Goal: Task Accomplishment & Management: Use online tool/utility

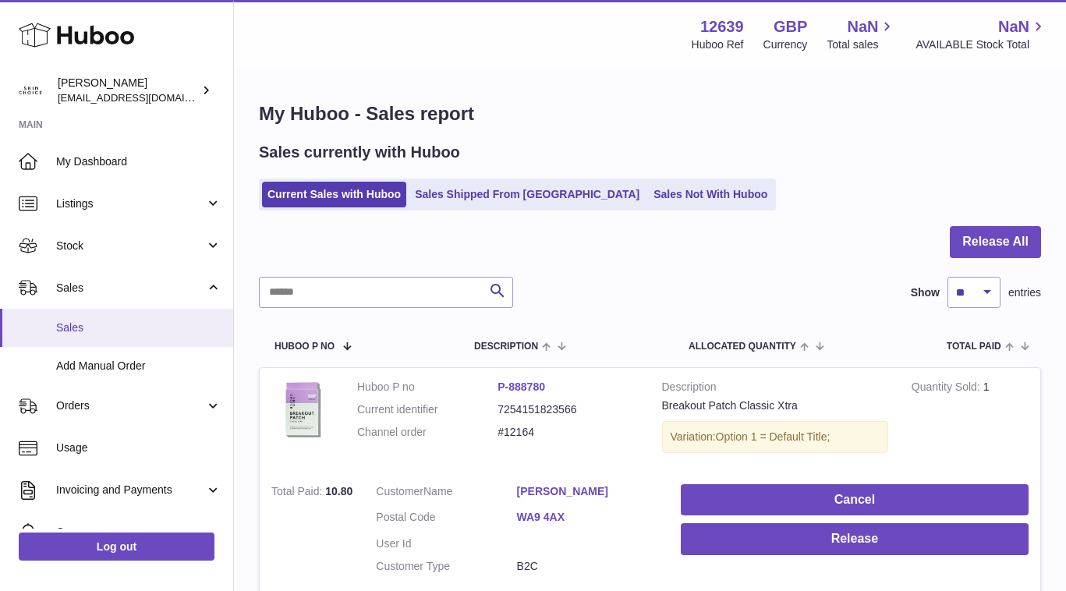
click at [146, 328] on span "Sales" at bounding box center [138, 328] width 165 height 15
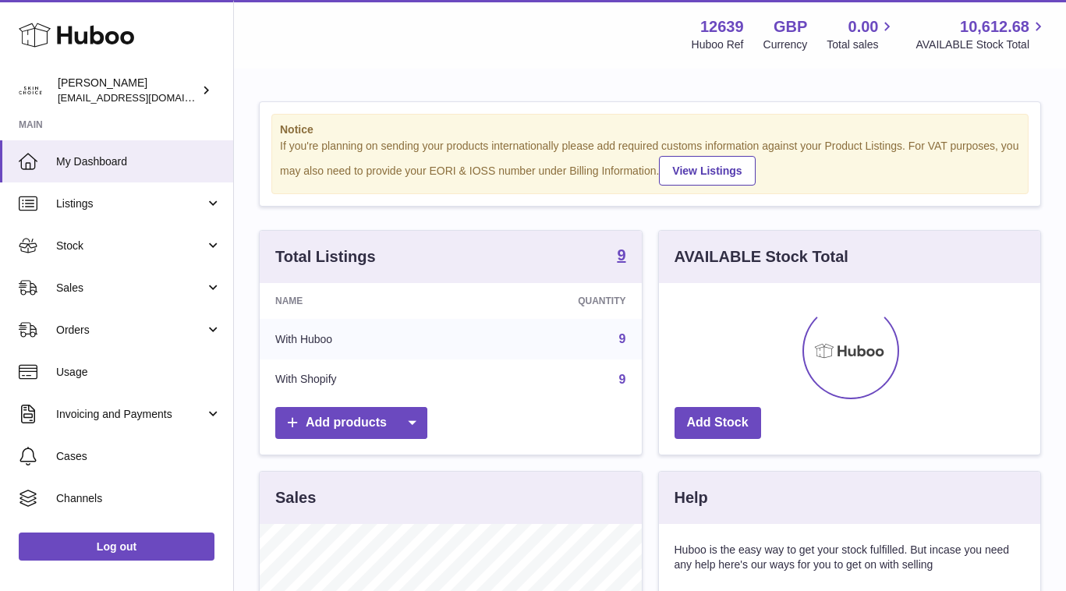
scroll to position [243, 381]
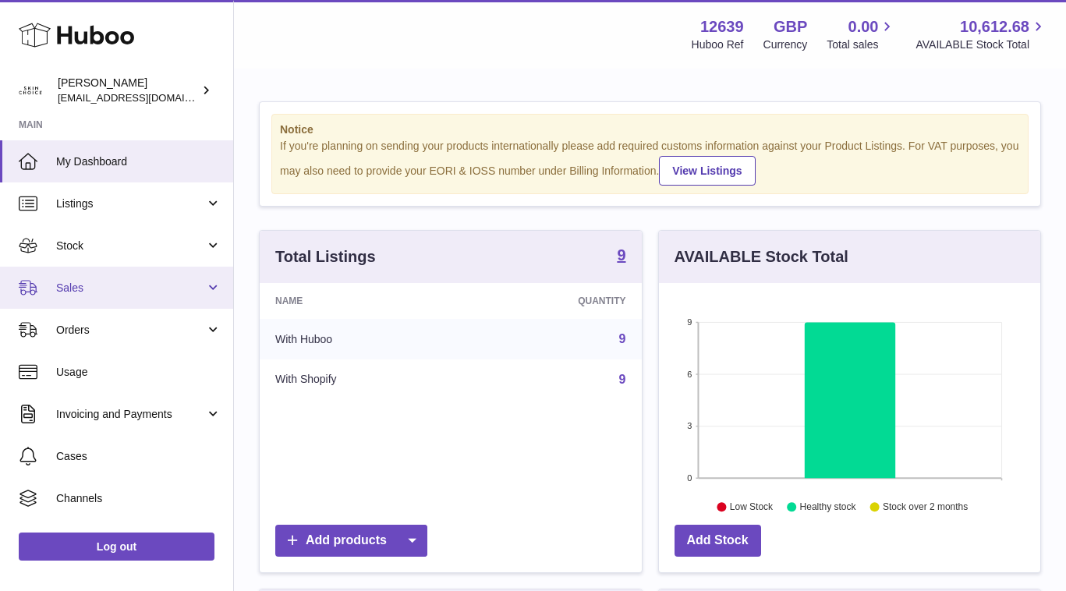
click at [195, 275] on link "Sales" at bounding box center [116, 288] width 233 height 42
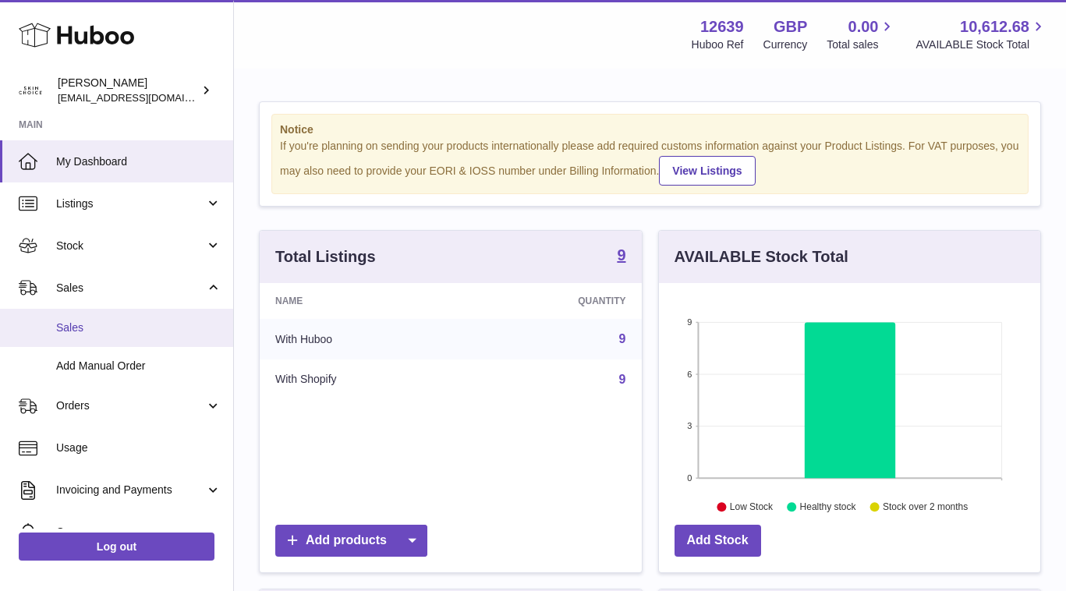
click at [191, 321] on span "Sales" at bounding box center [138, 328] width 165 height 15
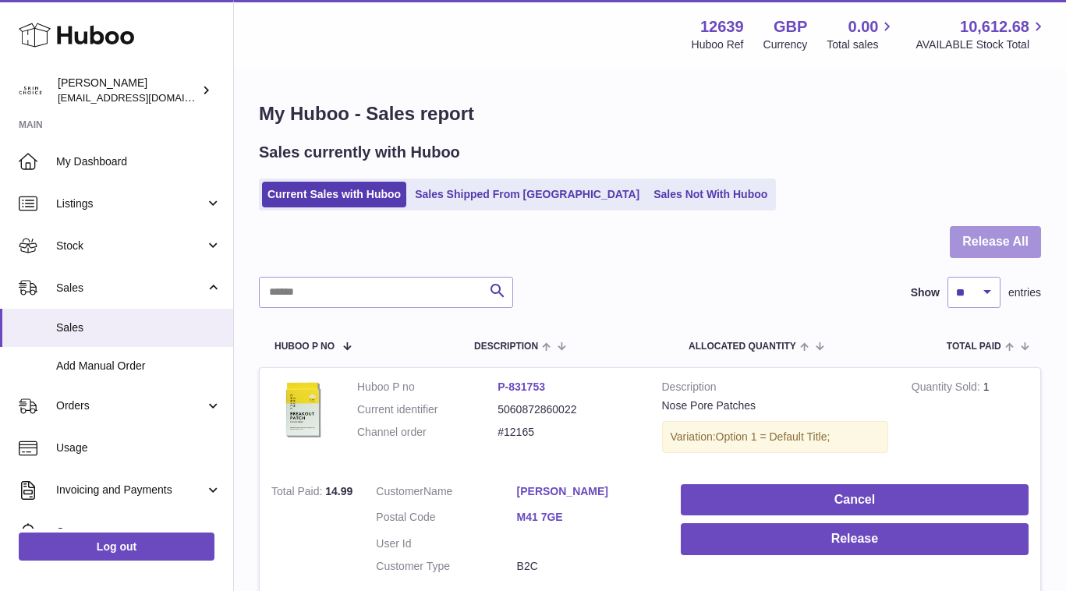
click at [980, 254] on button "Release All" at bounding box center [995, 242] width 91 height 32
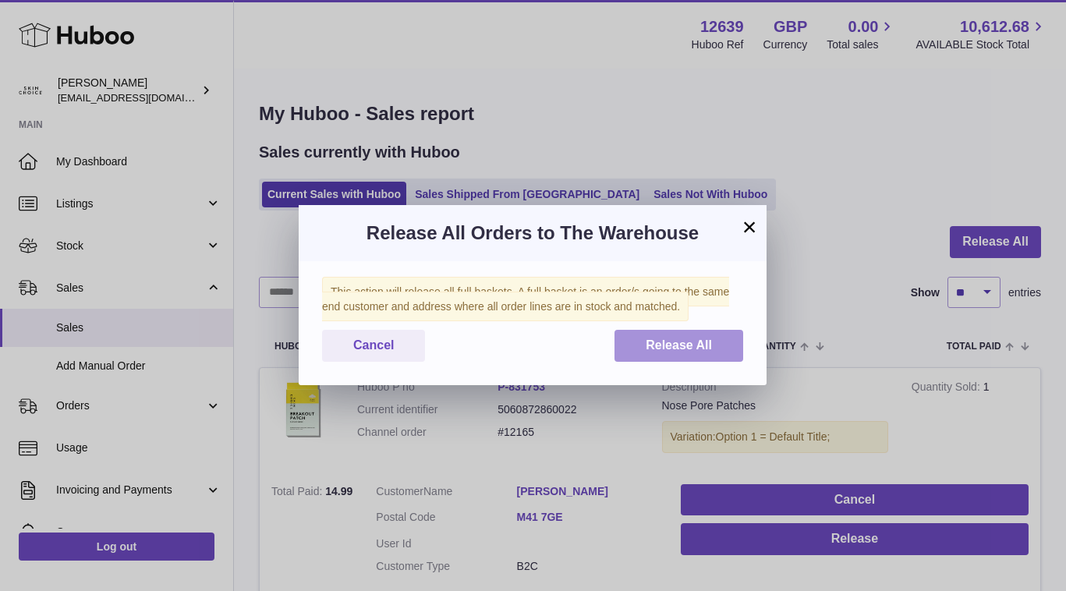
click at [732, 353] on button "Release All" at bounding box center [678, 346] width 129 height 32
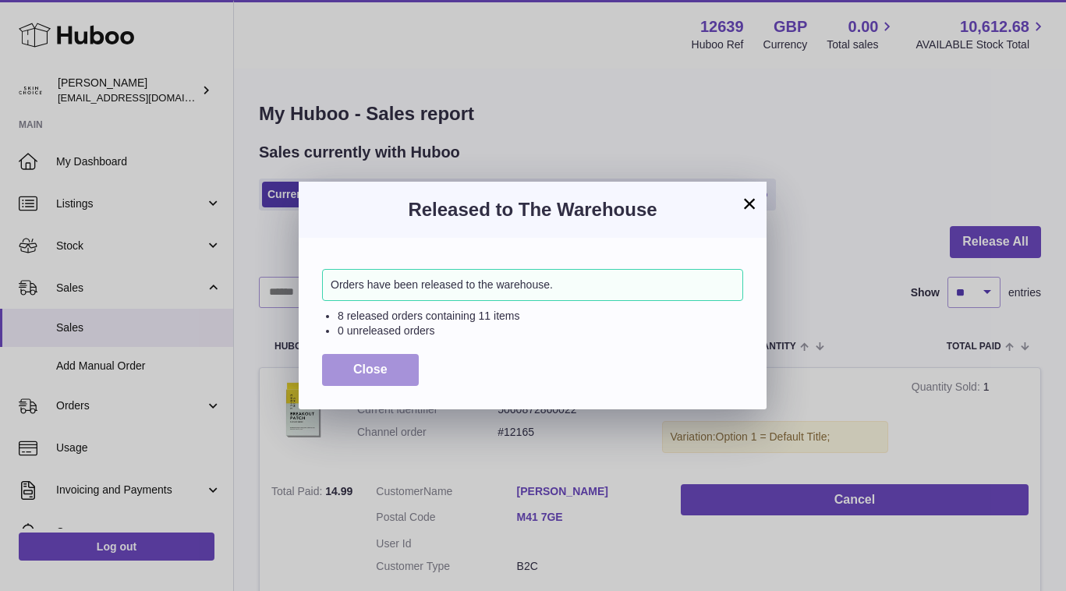
click at [370, 376] on span "Close" at bounding box center [370, 369] width 34 height 13
